Goal: Communication & Community: Answer question/provide support

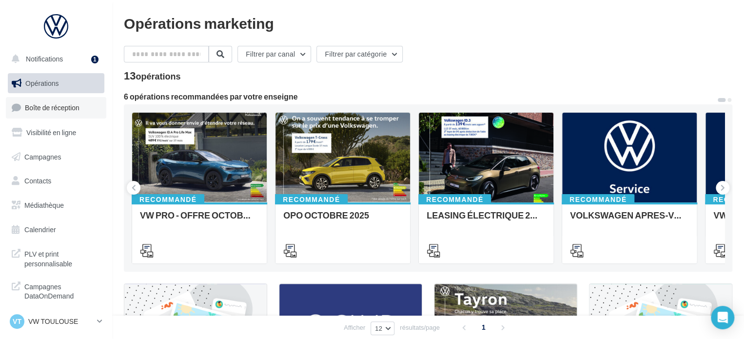
click at [72, 108] on span "Boîte de réception" at bounding box center [52, 107] width 55 height 8
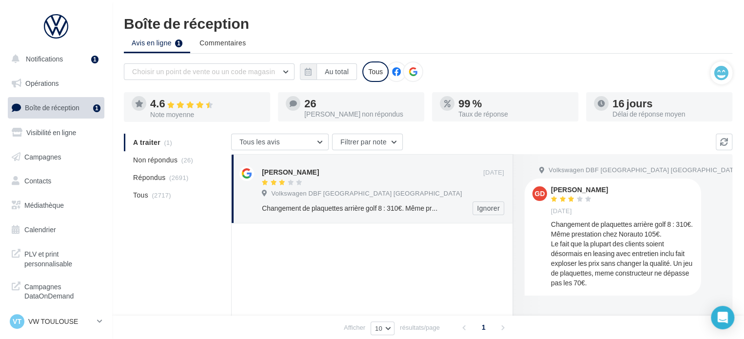
click at [304, 189] on span "Volkswagen DBF [GEOGRAPHIC_DATA] [GEOGRAPHIC_DATA]" at bounding box center [366, 193] width 191 height 9
click at [654, 265] on div "Changement de plaquettes arrière golf 8 : 310€. Même prestation chez Norauto 10…" at bounding box center [622, 253] width 142 height 68
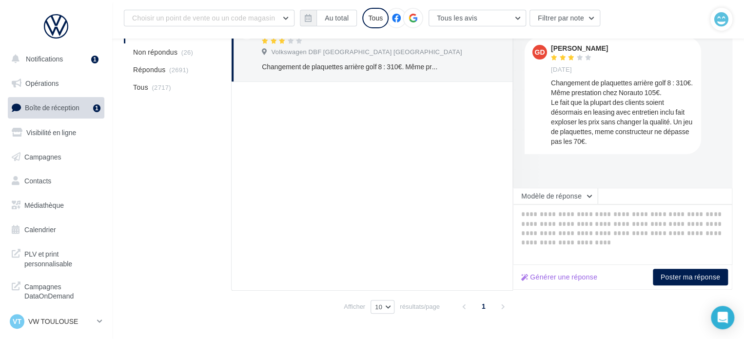
scroll to position [148, 0]
click at [565, 277] on button "Générer une réponse" at bounding box center [559, 278] width 84 height 12
type textarea "**********"
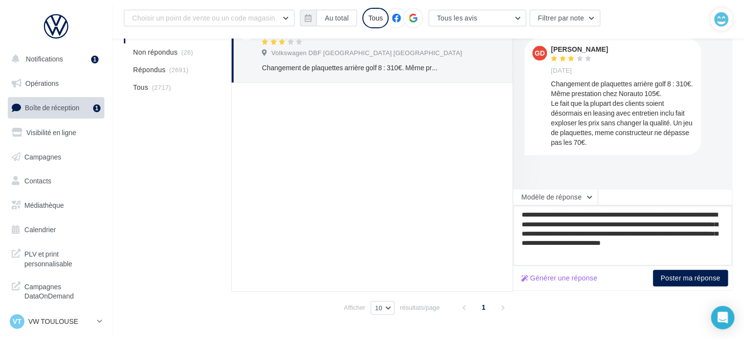
click at [596, 253] on textarea "**********" at bounding box center [622, 235] width 219 height 60
click at [687, 275] on button "Poster ma réponse" at bounding box center [690, 278] width 75 height 17
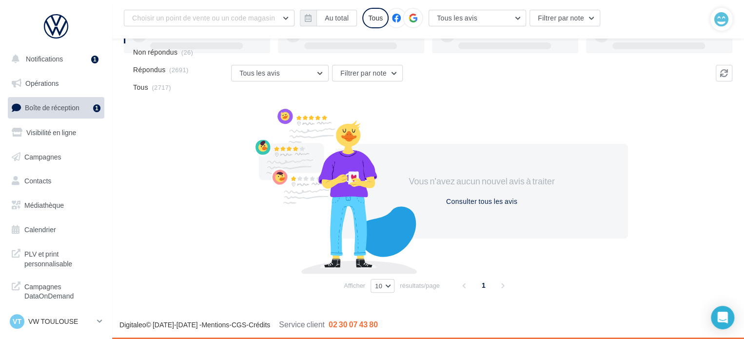
scroll to position [75, 0]
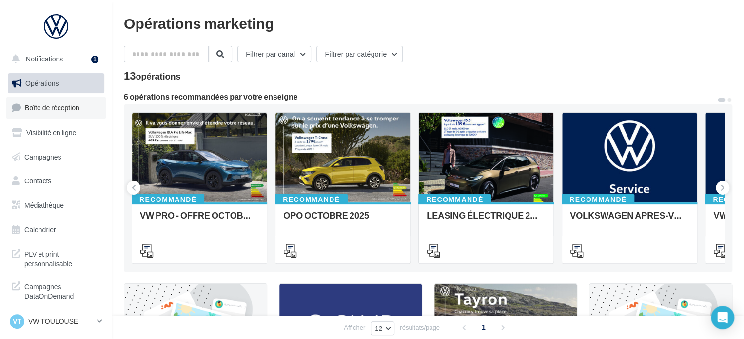
click at [62, 107] on span "Boîte de réception" at bounding box center [52, 107] width 55 height 8
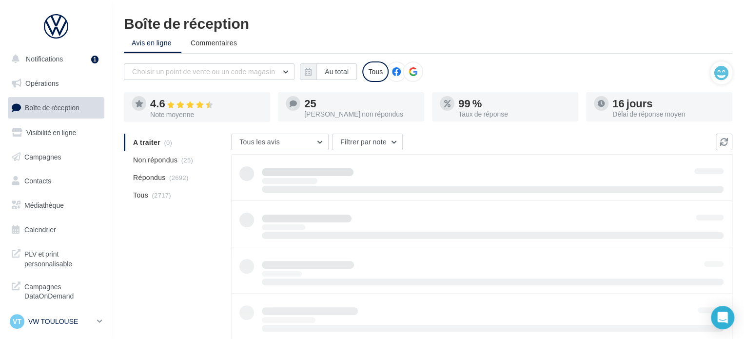
click at [78, 321] on p "VW TOULOUSE" at bounding box center [60, 321] width 65 height 10
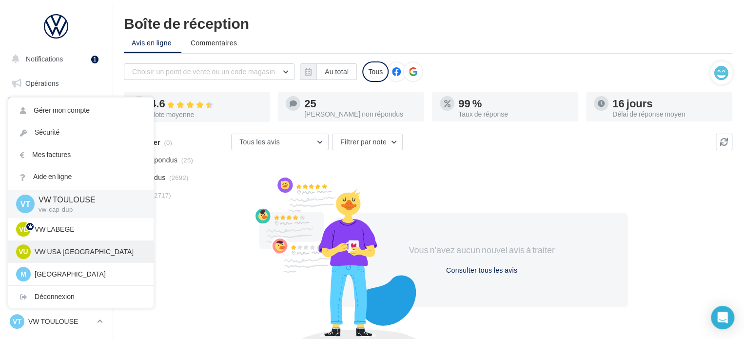
click at [82, 250] on p "VW USA TOULOUSE" at bounding box center [88, 252] width 107 height 10
